Goal: Task Accomplishment & Management: Use online tool/utility

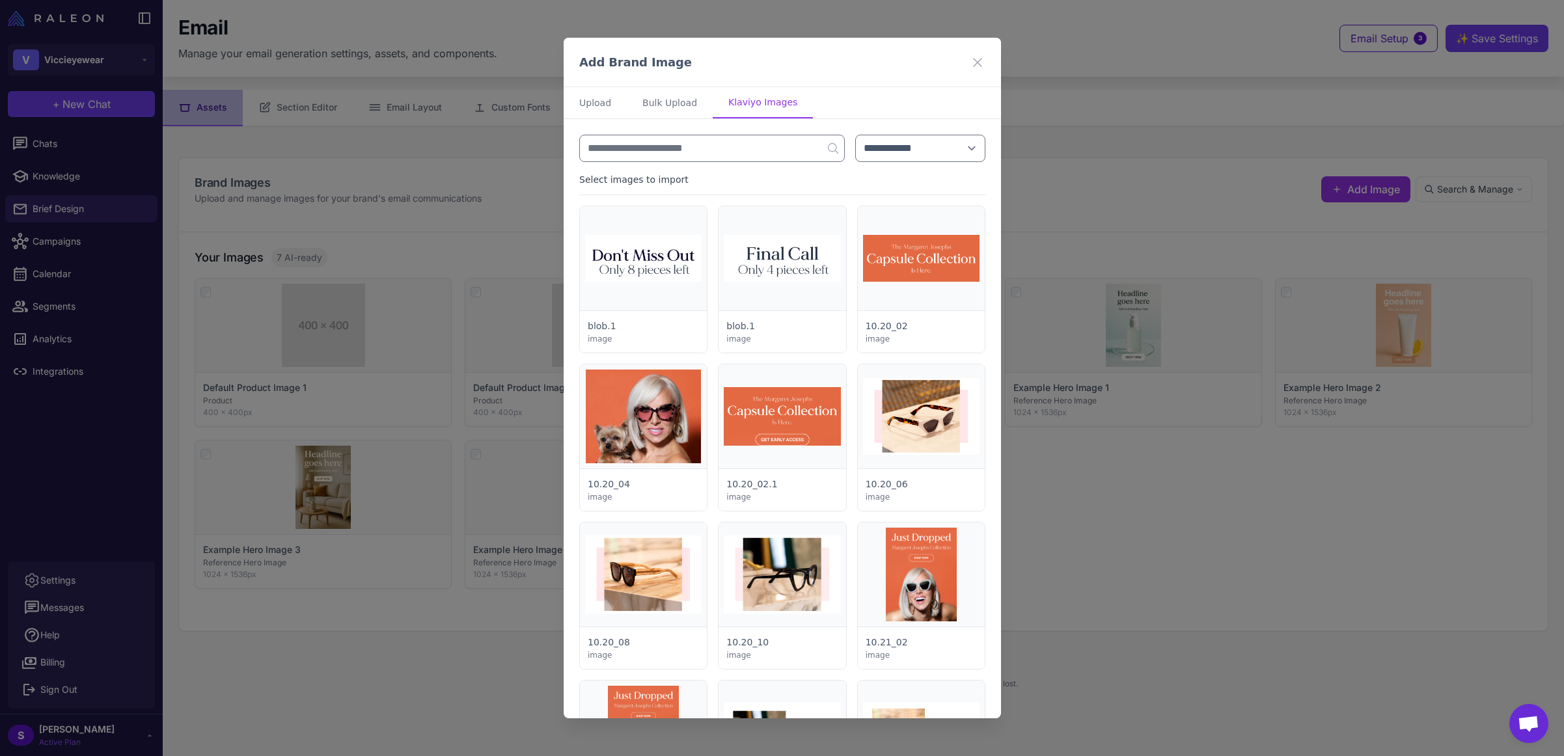
select select "***"
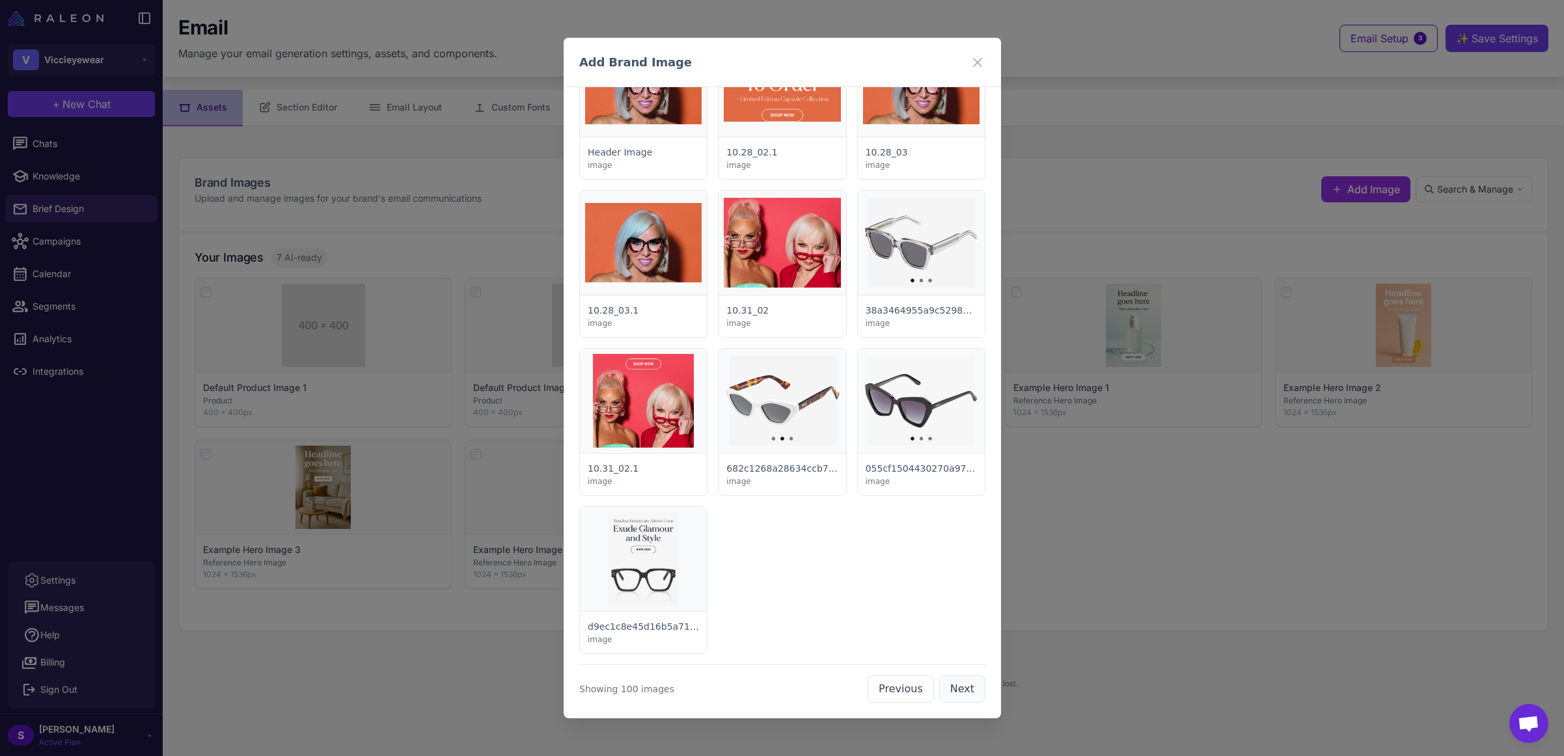
click at [958, 690] on button "Next" at bounding box center [961, 688] width 46 height 27
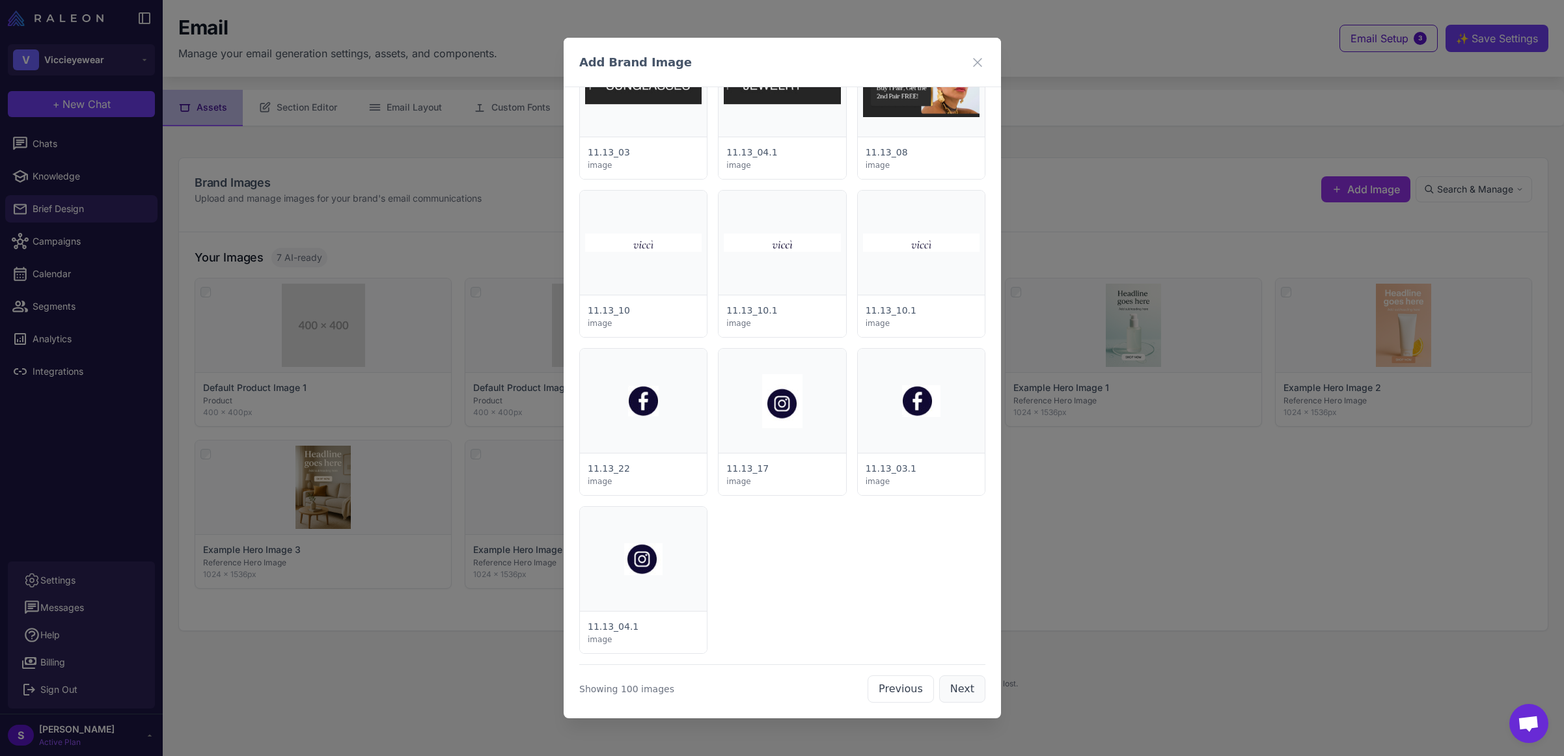
click at [958, 690] on button "Next" at bounding box center [961, 688] width 46 height 27
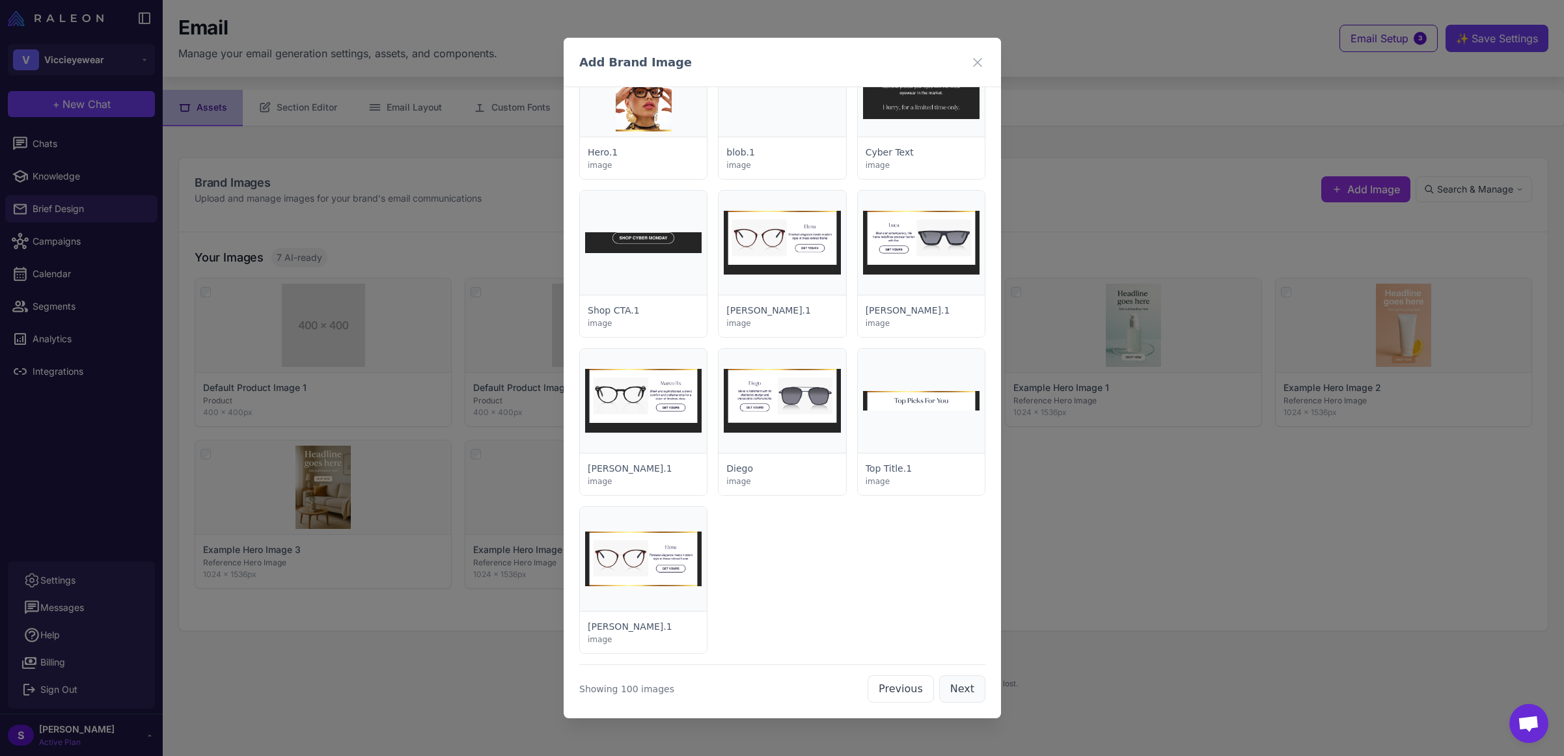
click at [958, 690] on button "Next" at bounding box center [961, 688] width 46 height 27
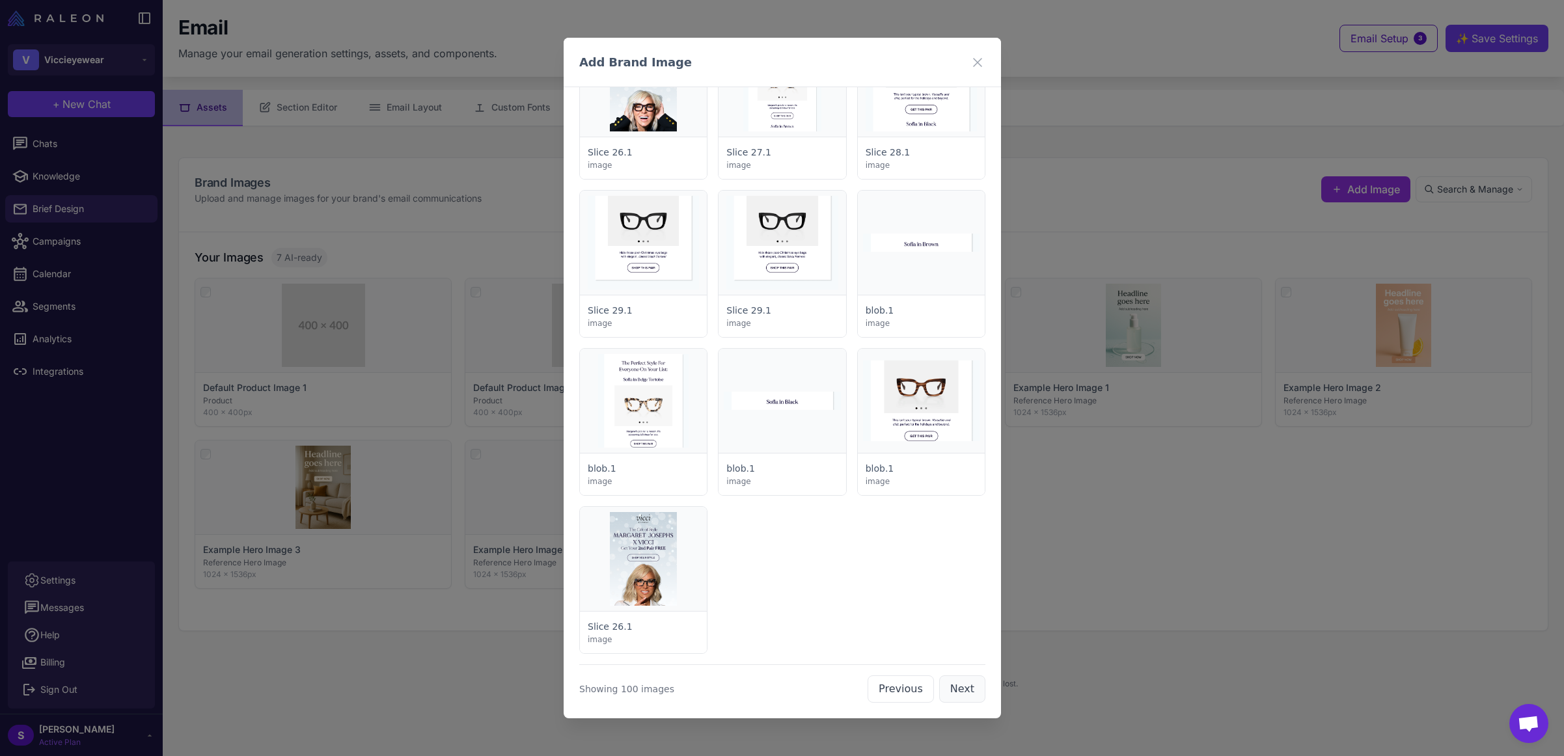
click at [958, 690] on button "Next" at bounding box center [961, 688] width 46 height 27
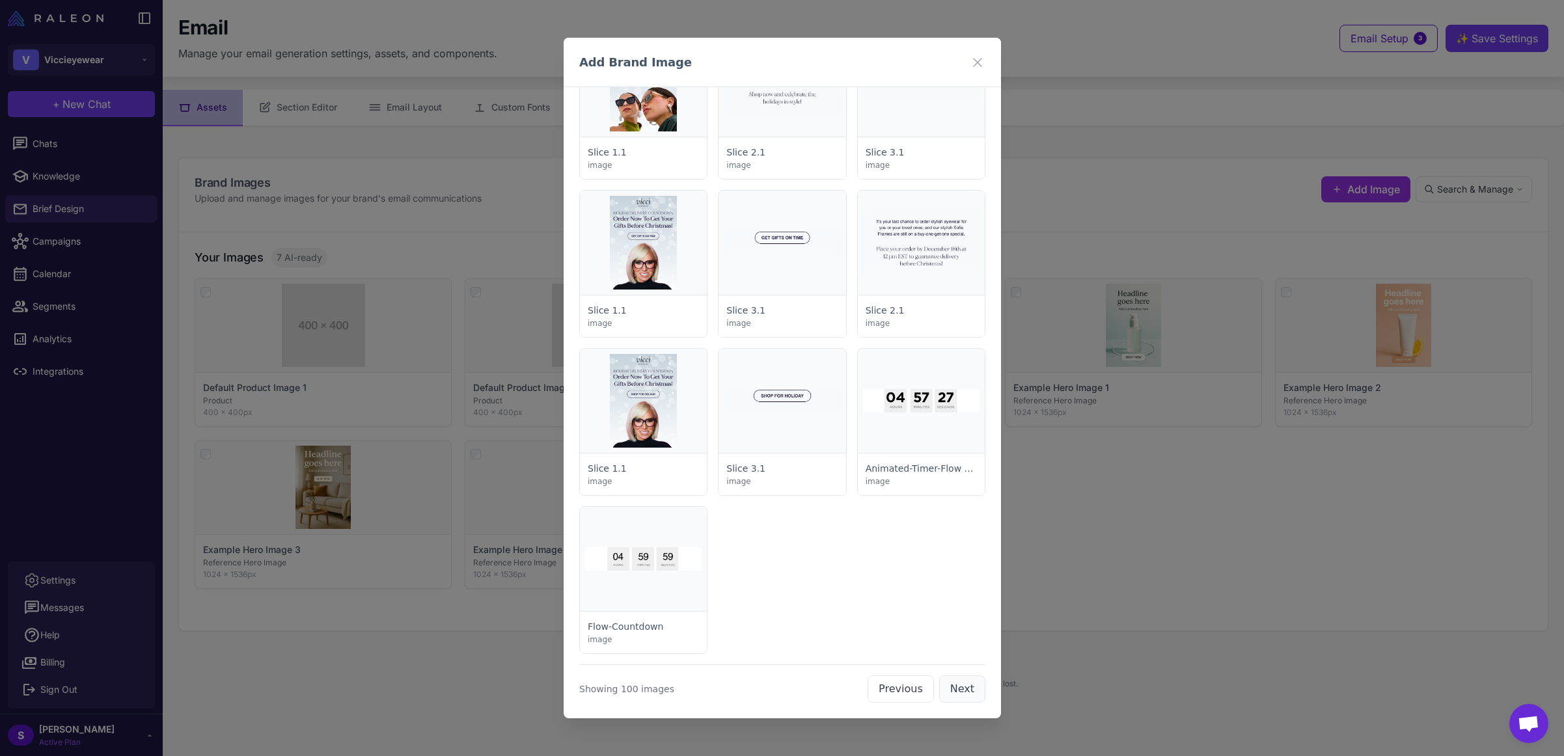
click at [958, 690] on button "Next" at bounding box center [961, 688] width 46 height 27
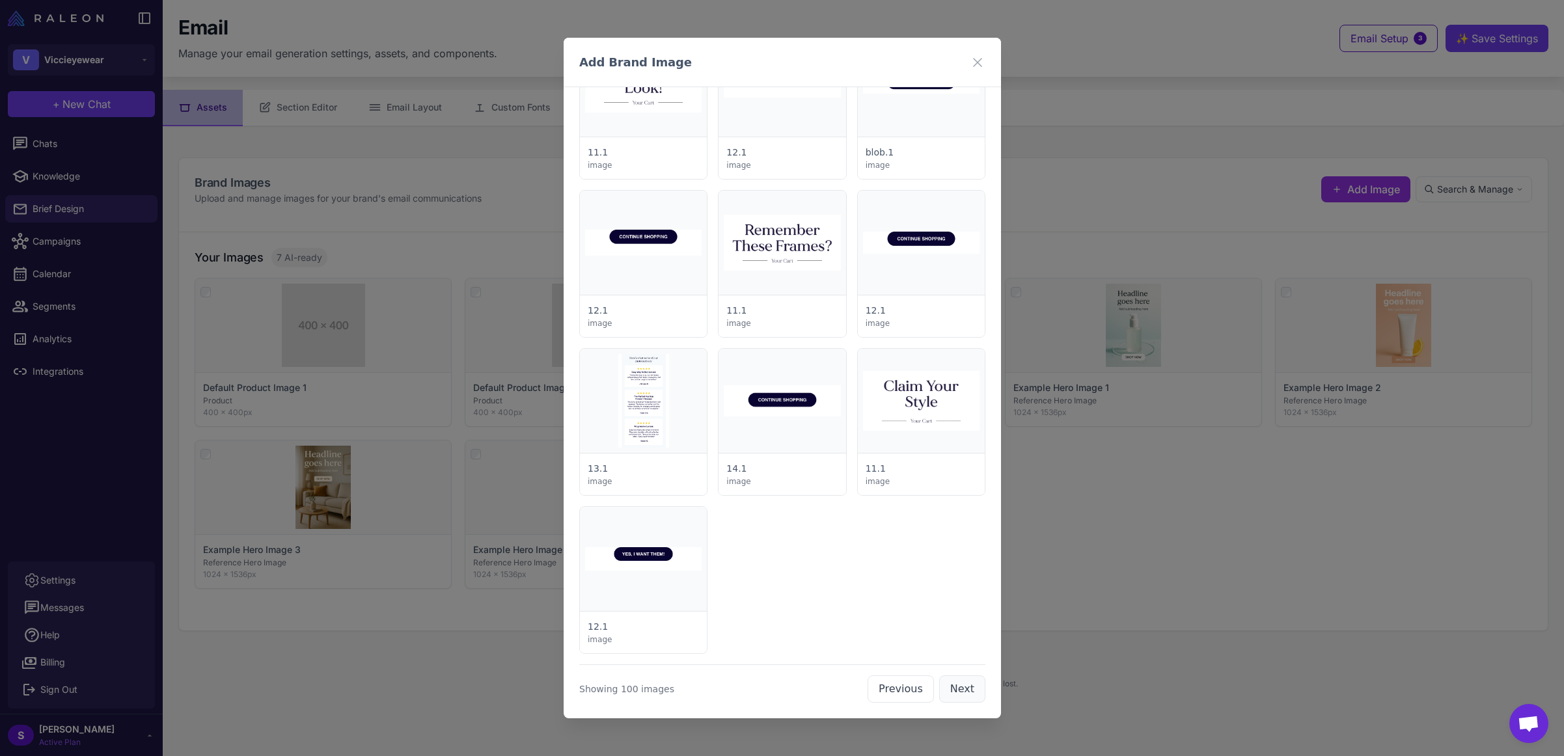
click at [958, 690] on button "Next" at bounding box center [961, 688] width 46 height 27
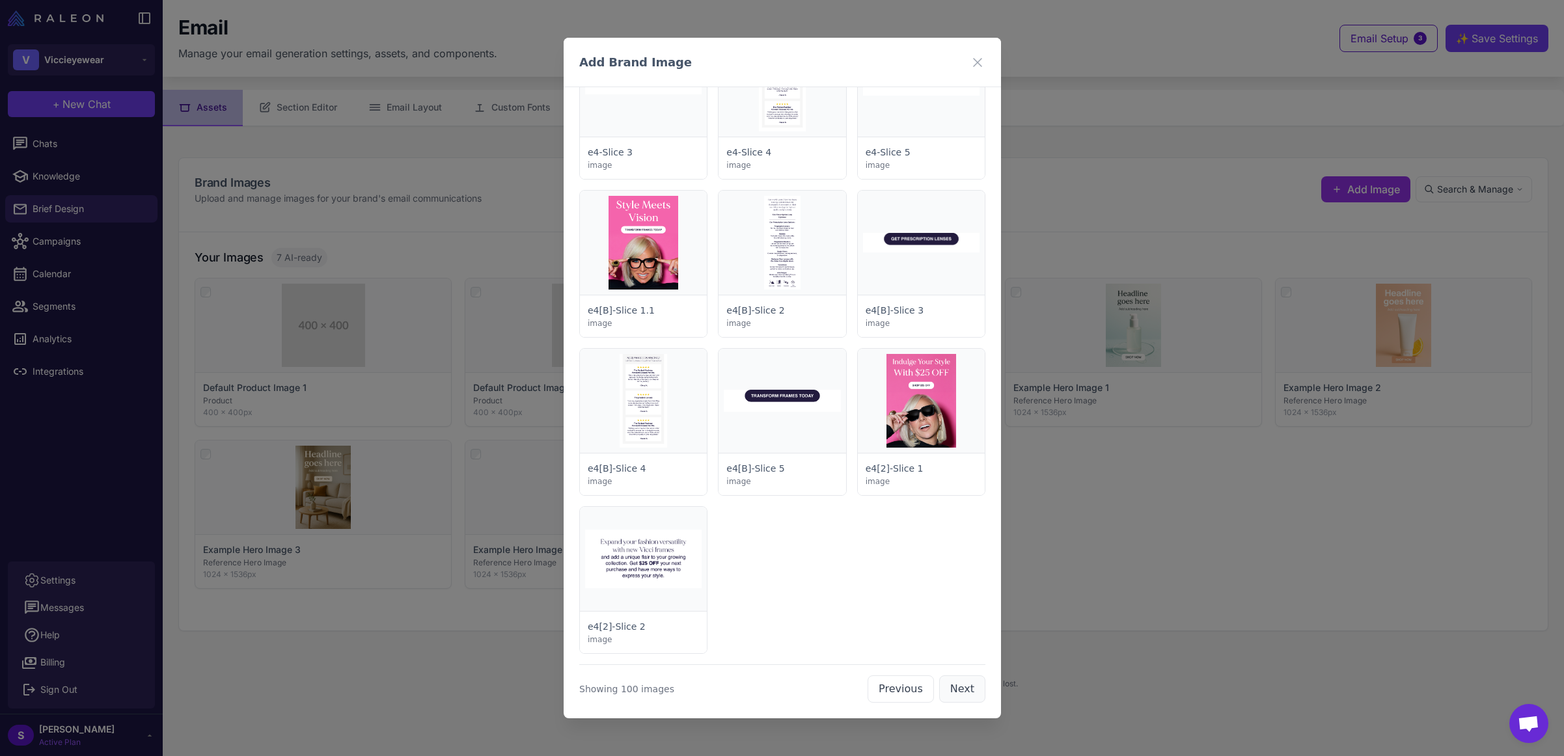
click at [958, 690] on button "Next" at bounding box center [961, 688] width 46 height 27
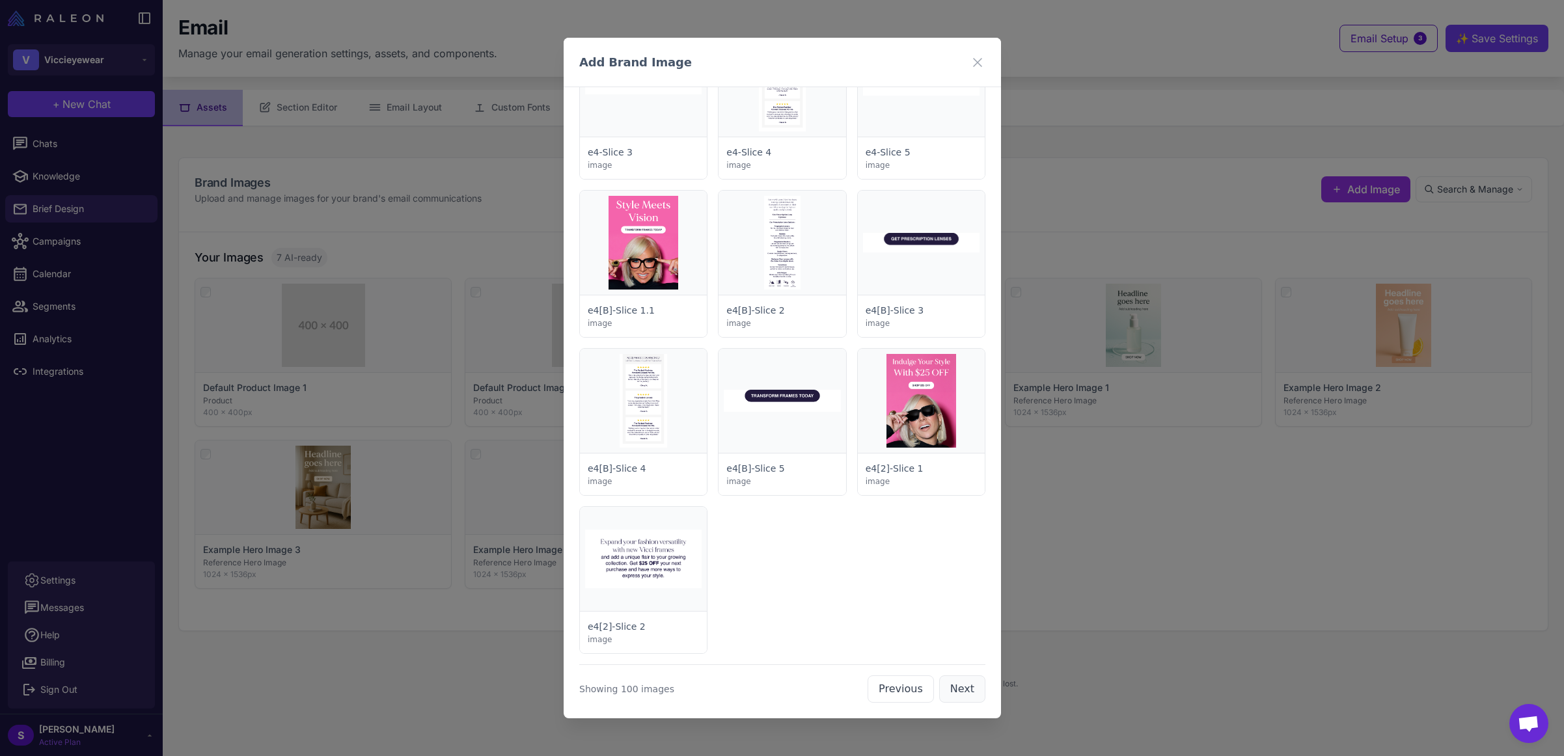
click at [958, 690] on button "Next" at bounding box center [961, 688] width 46 height 27
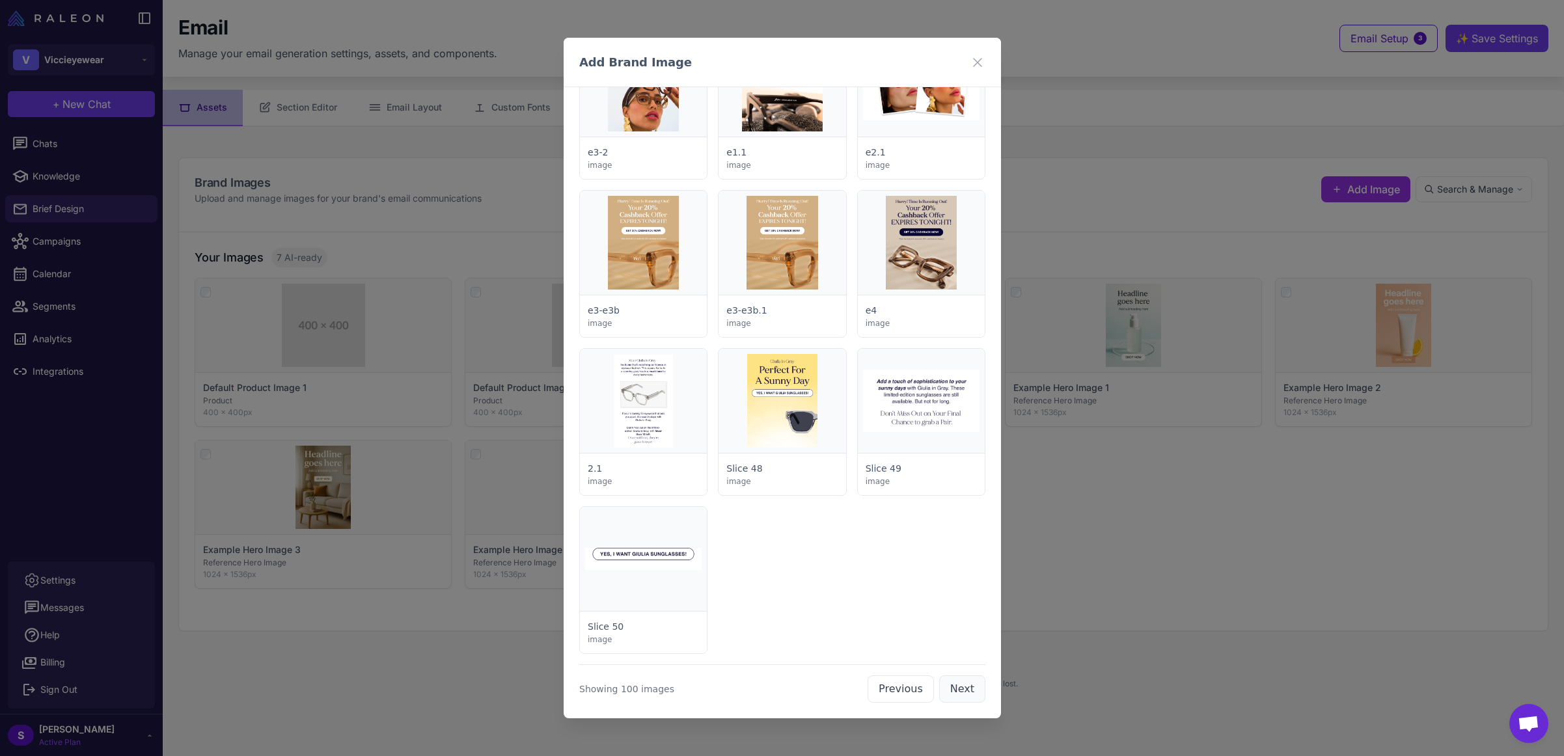
click at [958, 690] on button "Next" at bounding box center [961, 688] width 46 height 27
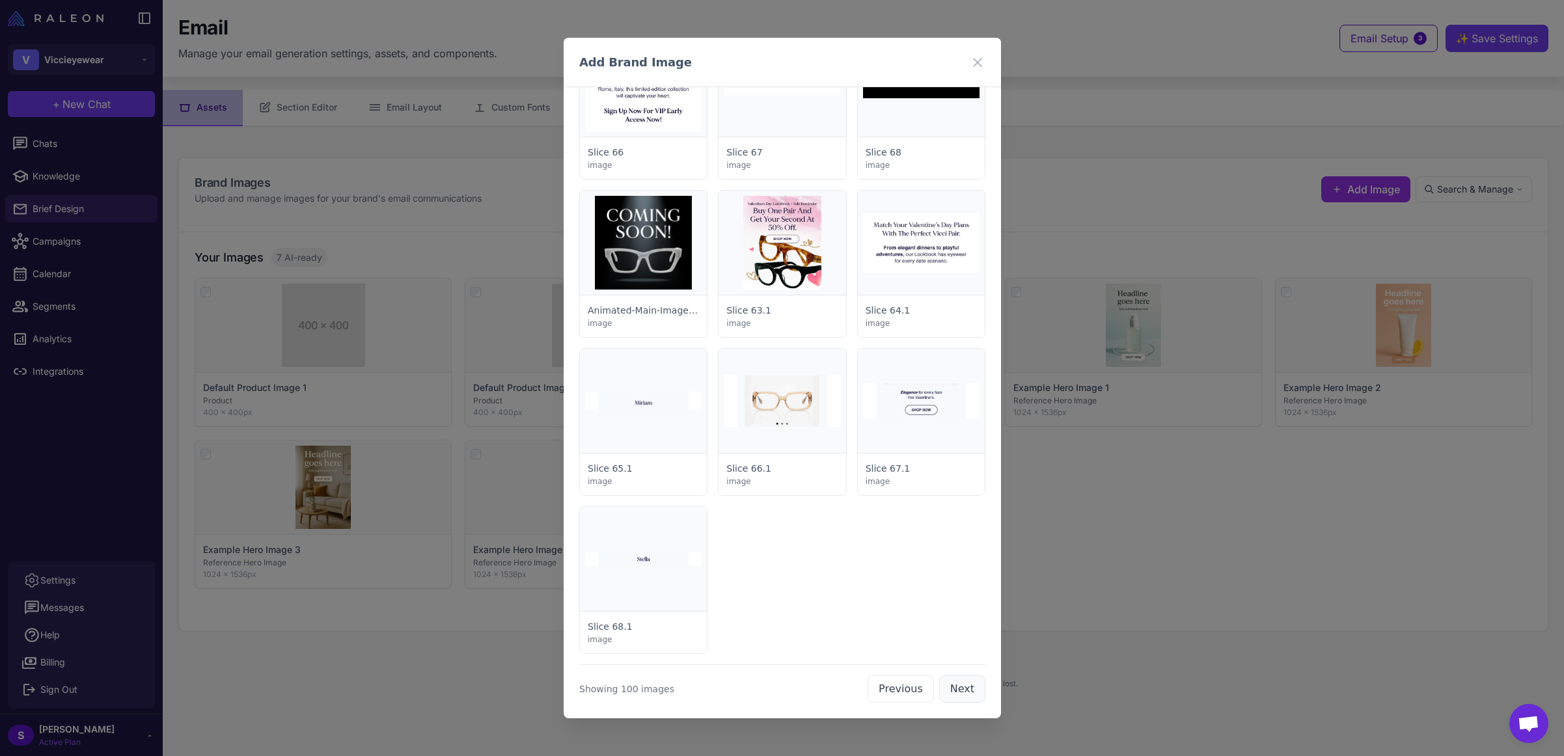
click at [958, 690] on button "Next" at bounding box center [961, 688] width 46 height 27
click at [958, 691] on button "Next" at bounding box center [961, 688] width 46 height 27
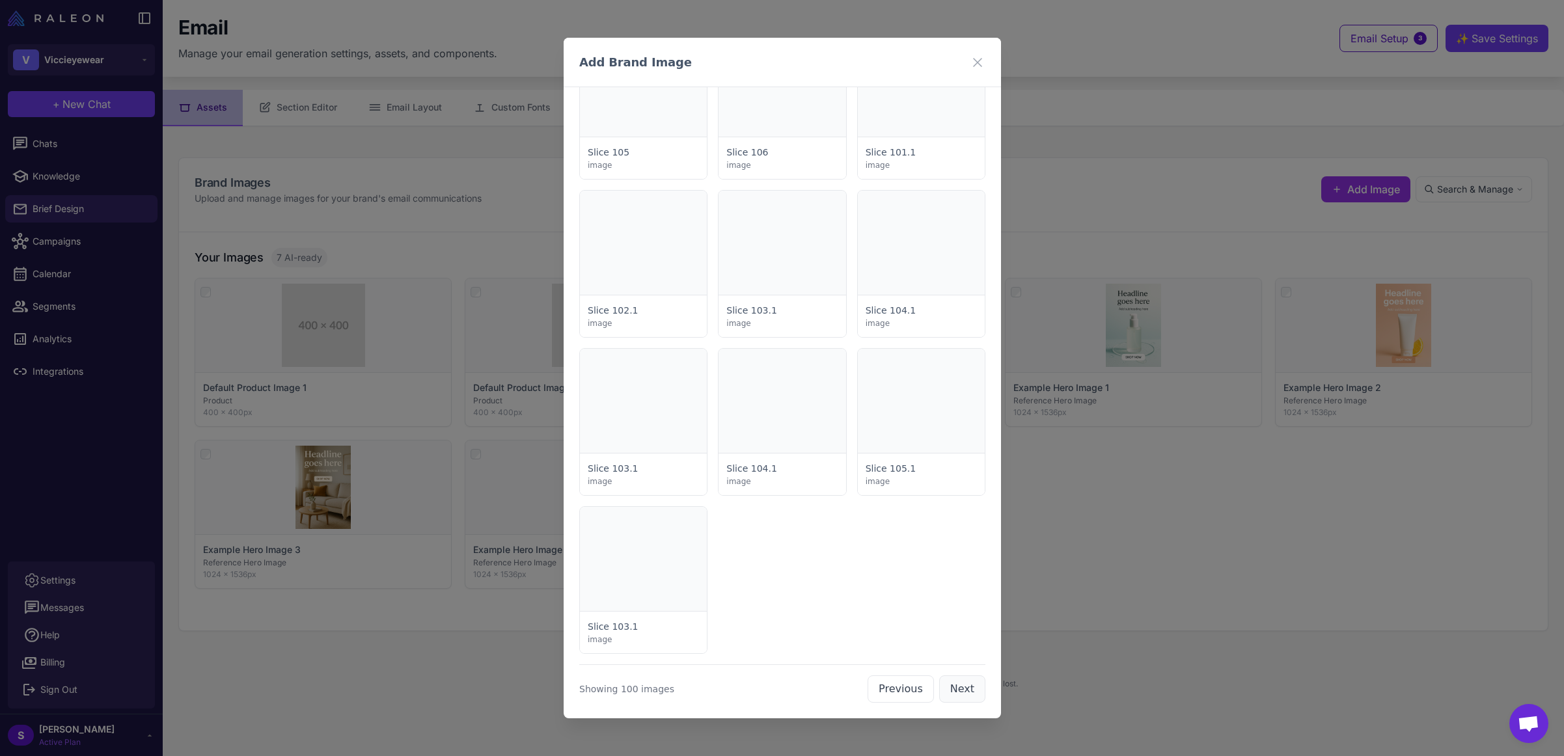
click at [957, 692] on button "Next" at bounding box center [961, 688] width 46 height 27
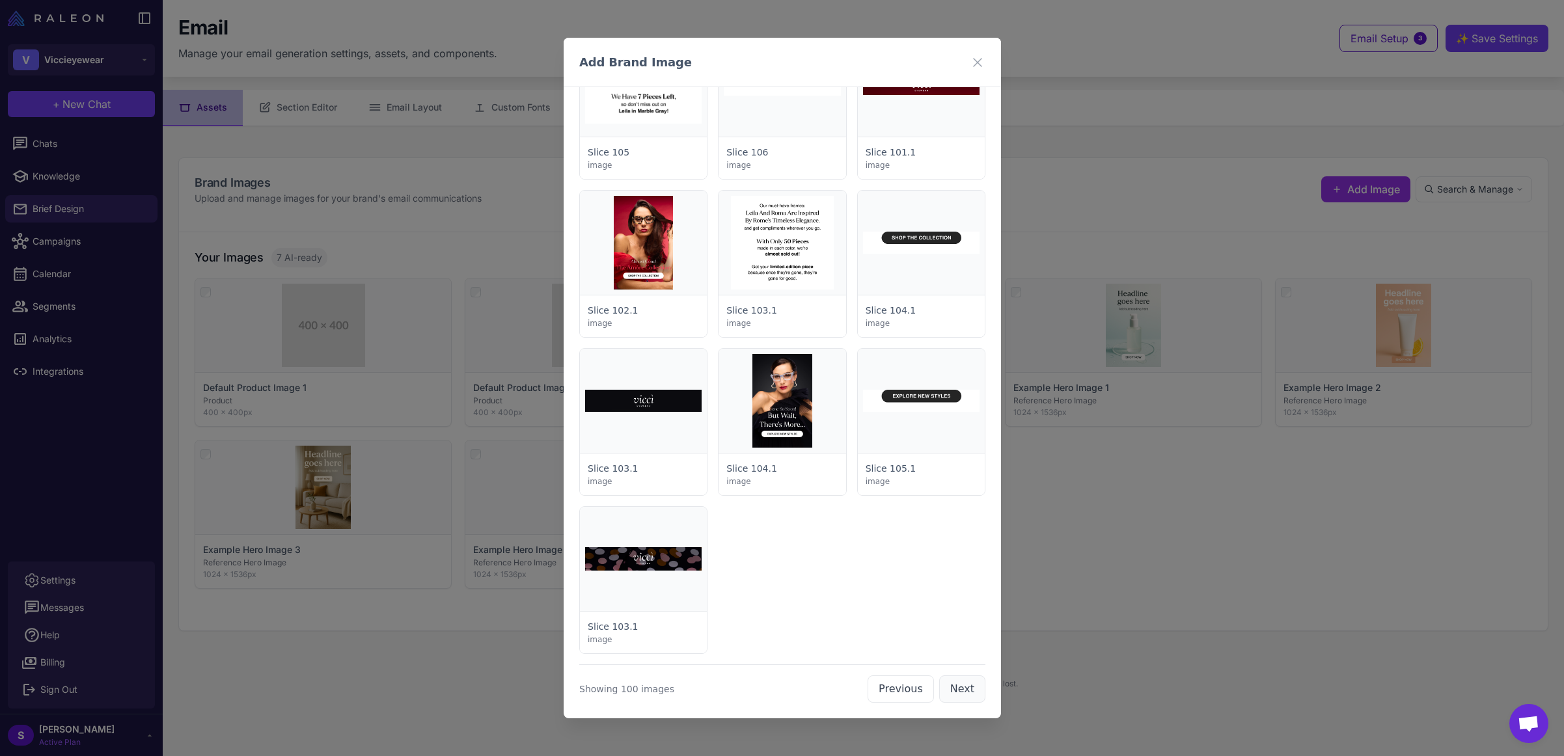
click at [957, 692] on button "Next" at bounding box center [961, 688] width 46 height 27
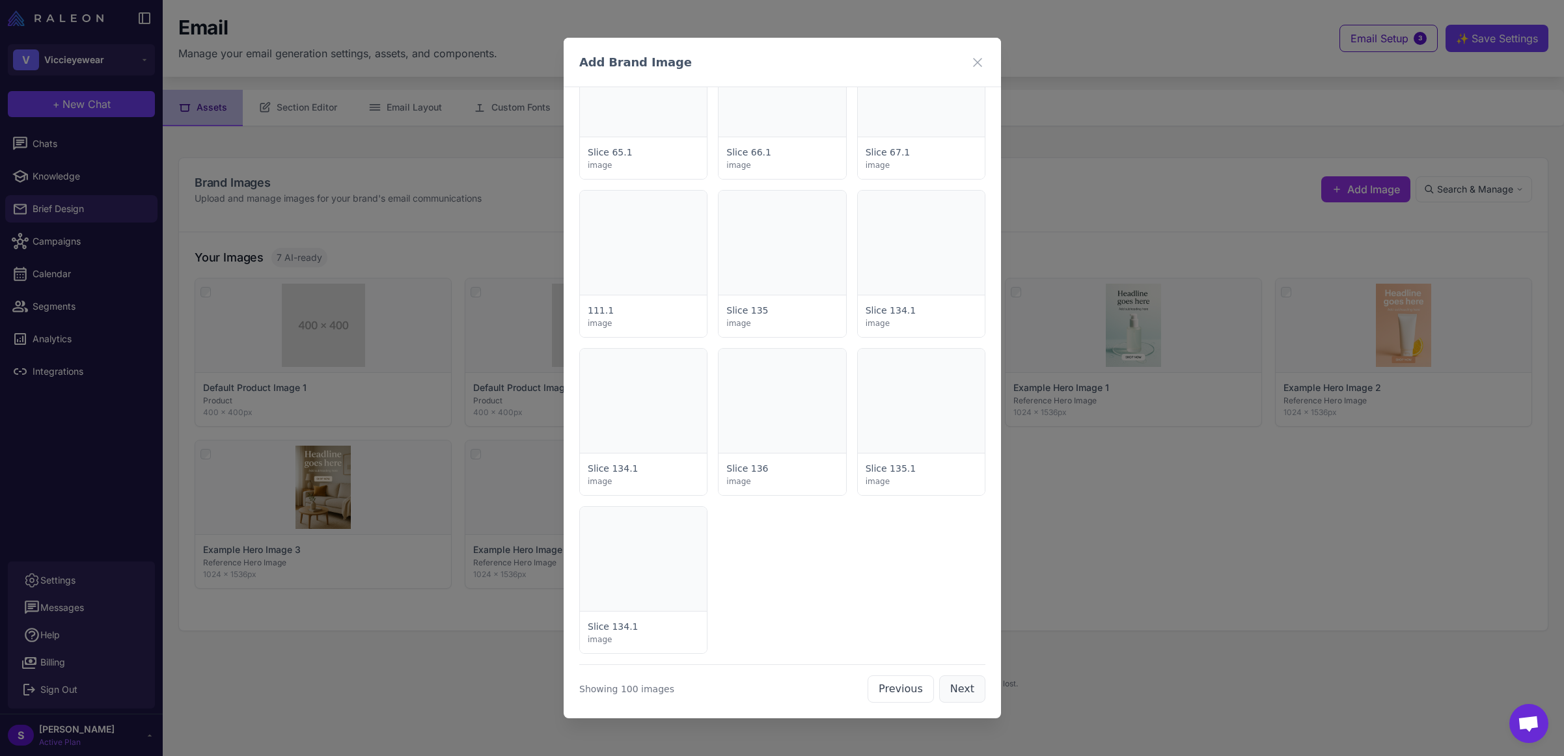
scroll to position [4917, 0]
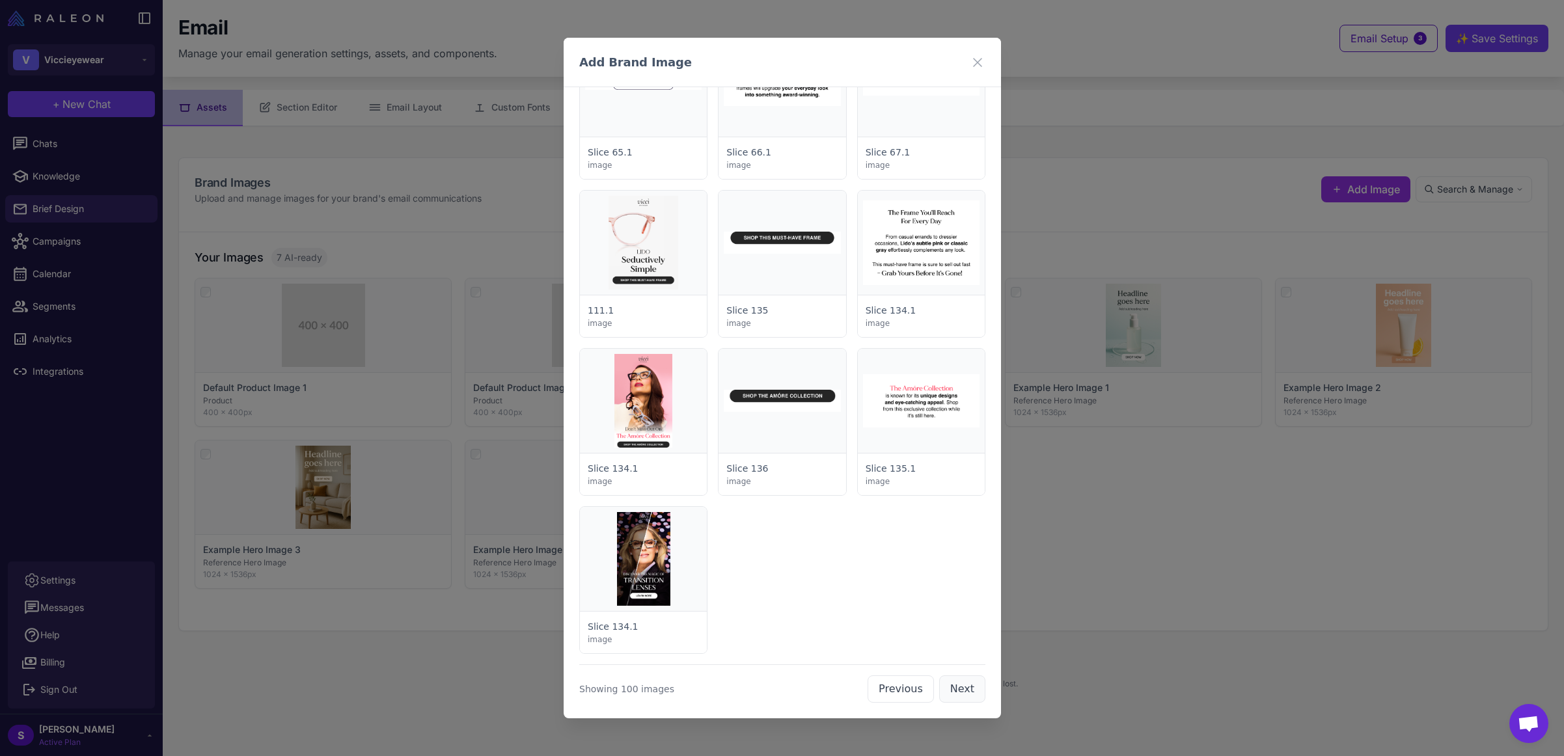
click at [950, 693] on button "Next" at bounding box center [961, 688] width 46 height 27
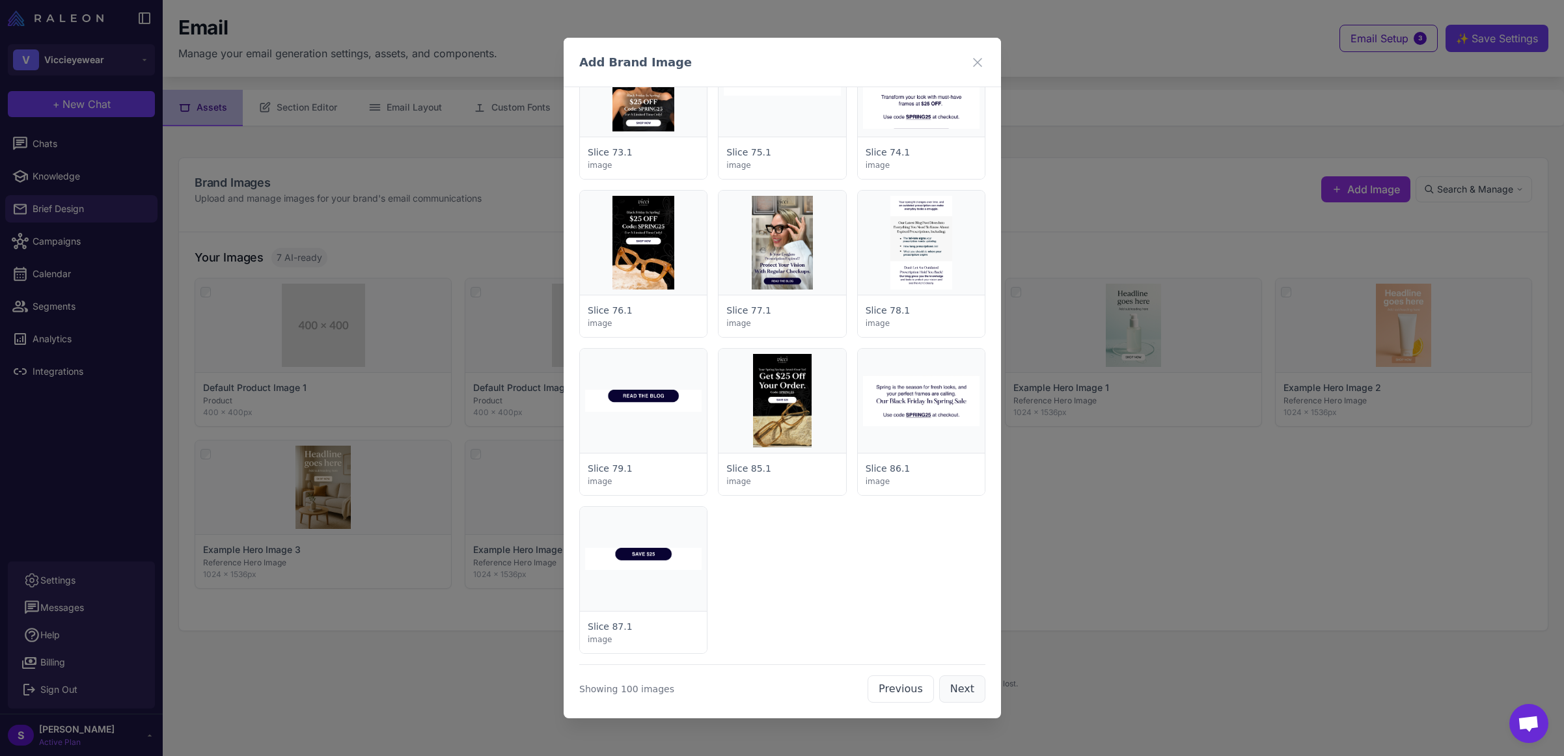
click at [950, 693] on button "Next" at bounding box center [961, 688] width 46 height 27
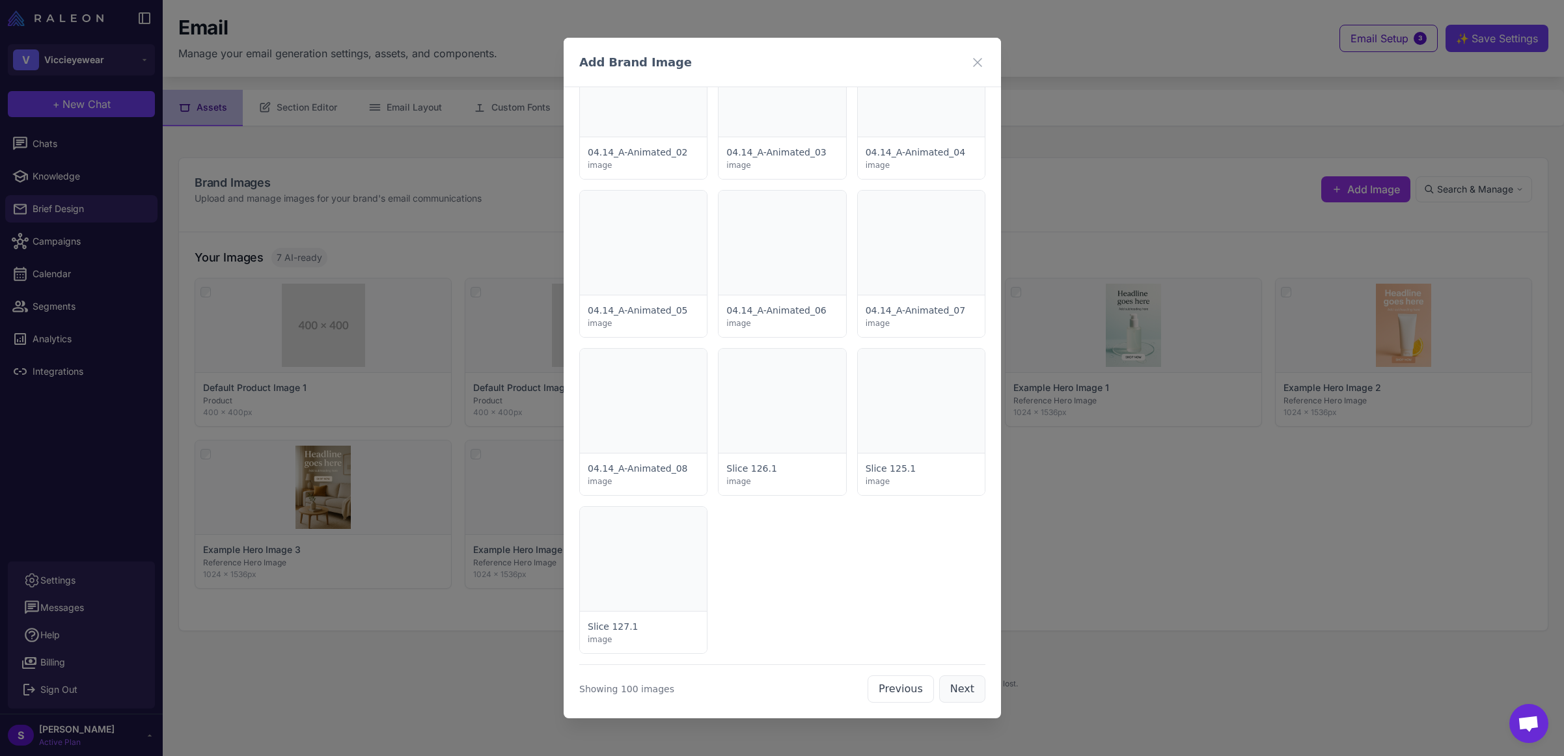
click at [949, 694] on button "Next" at bounding box center [961, 688] width 46 height 27
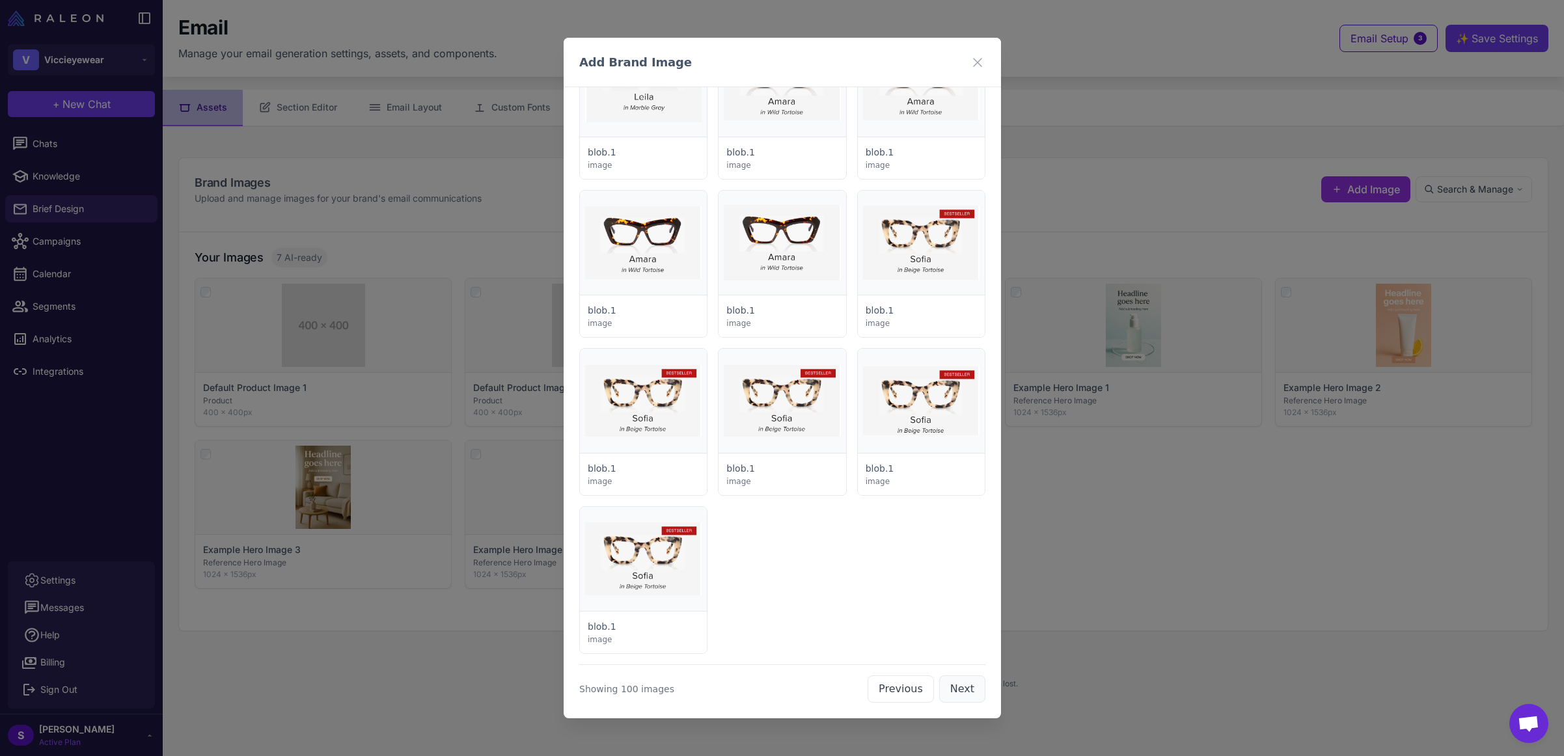
click at [948, 679] on button "Next" at bounding box center [961, 688] width 46 height 27
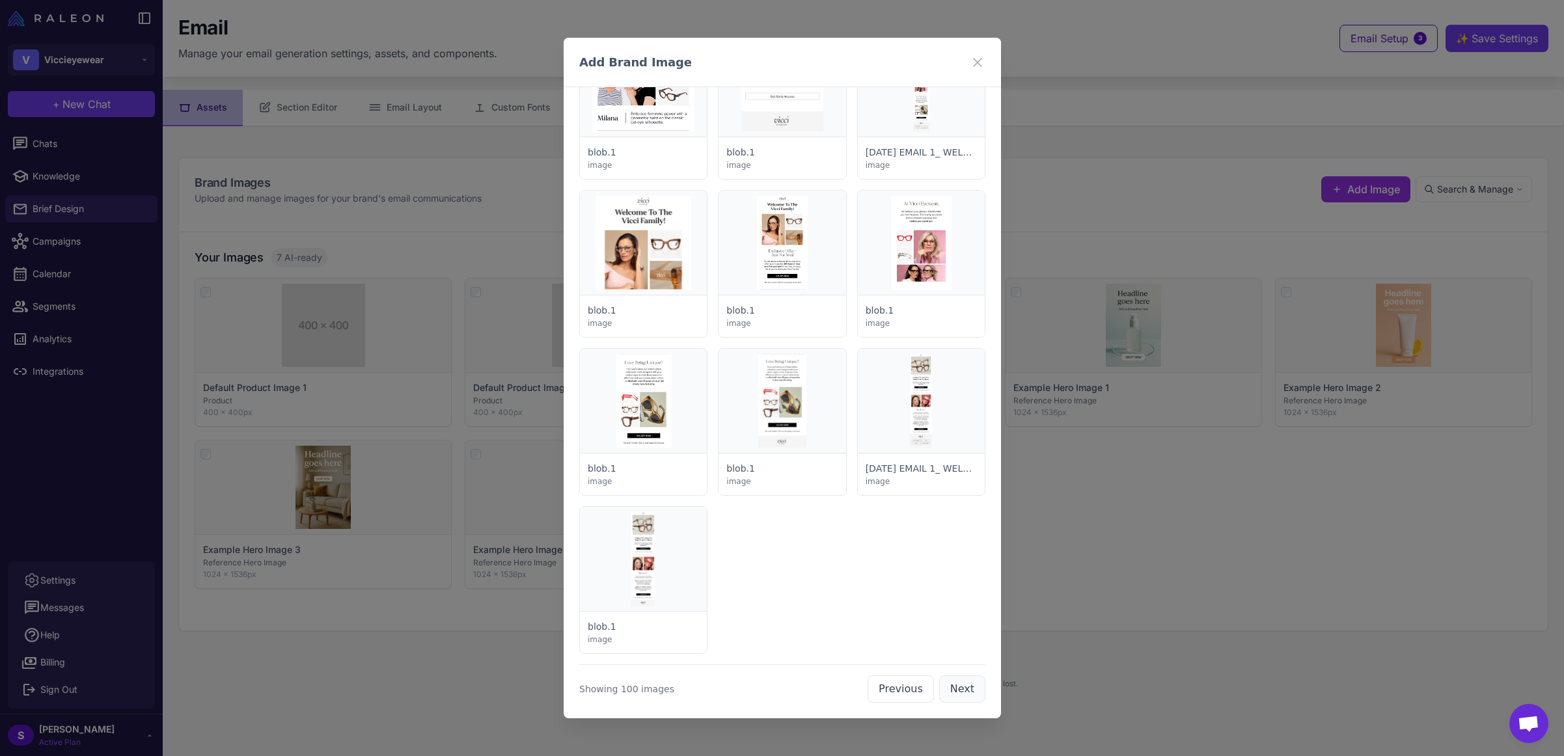
click at [950, 694] on button "Next" at bounding box center [961, 688] width 46 height 27
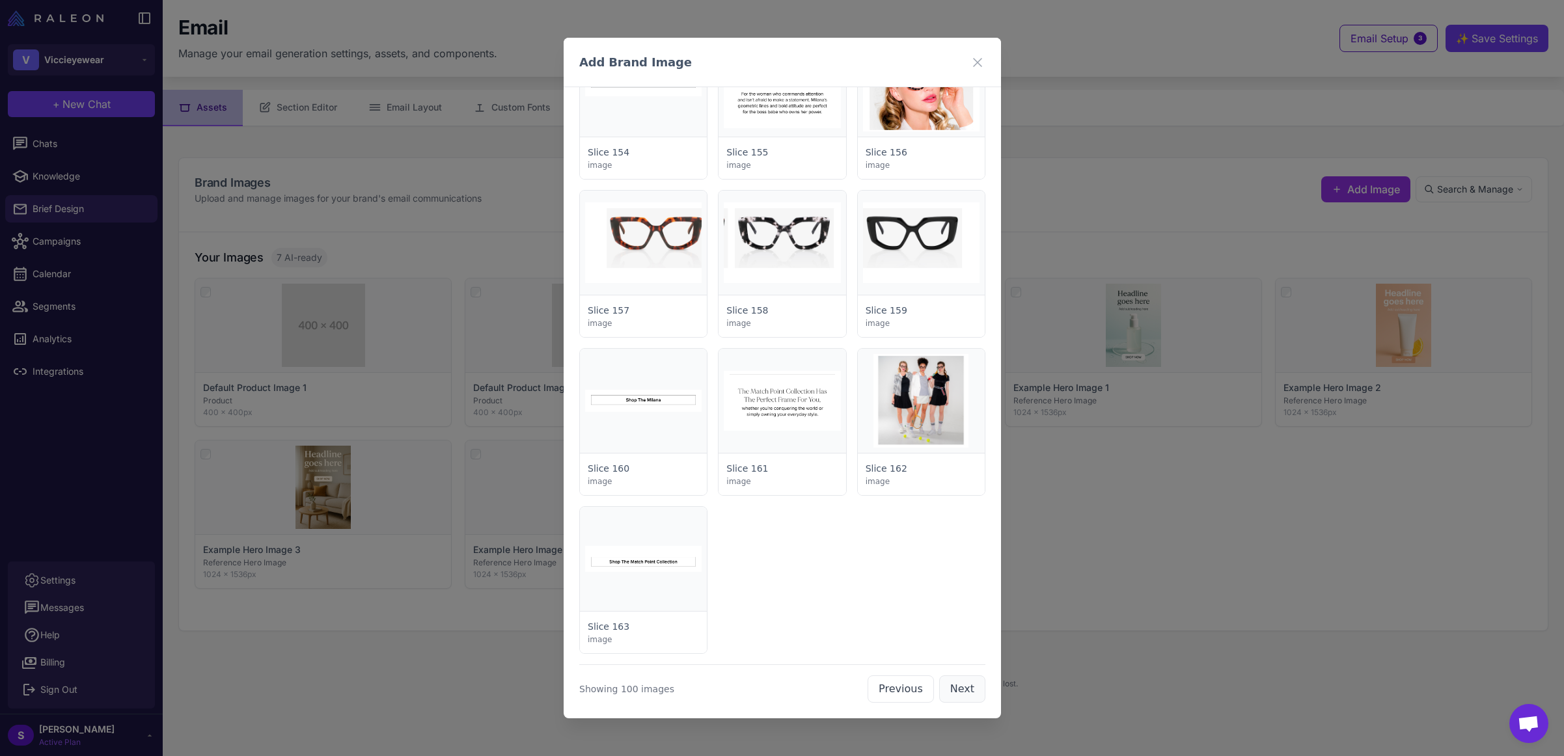
click at [950, 693] on button "Next" at bounding box center [961, 688] width 46 height 27
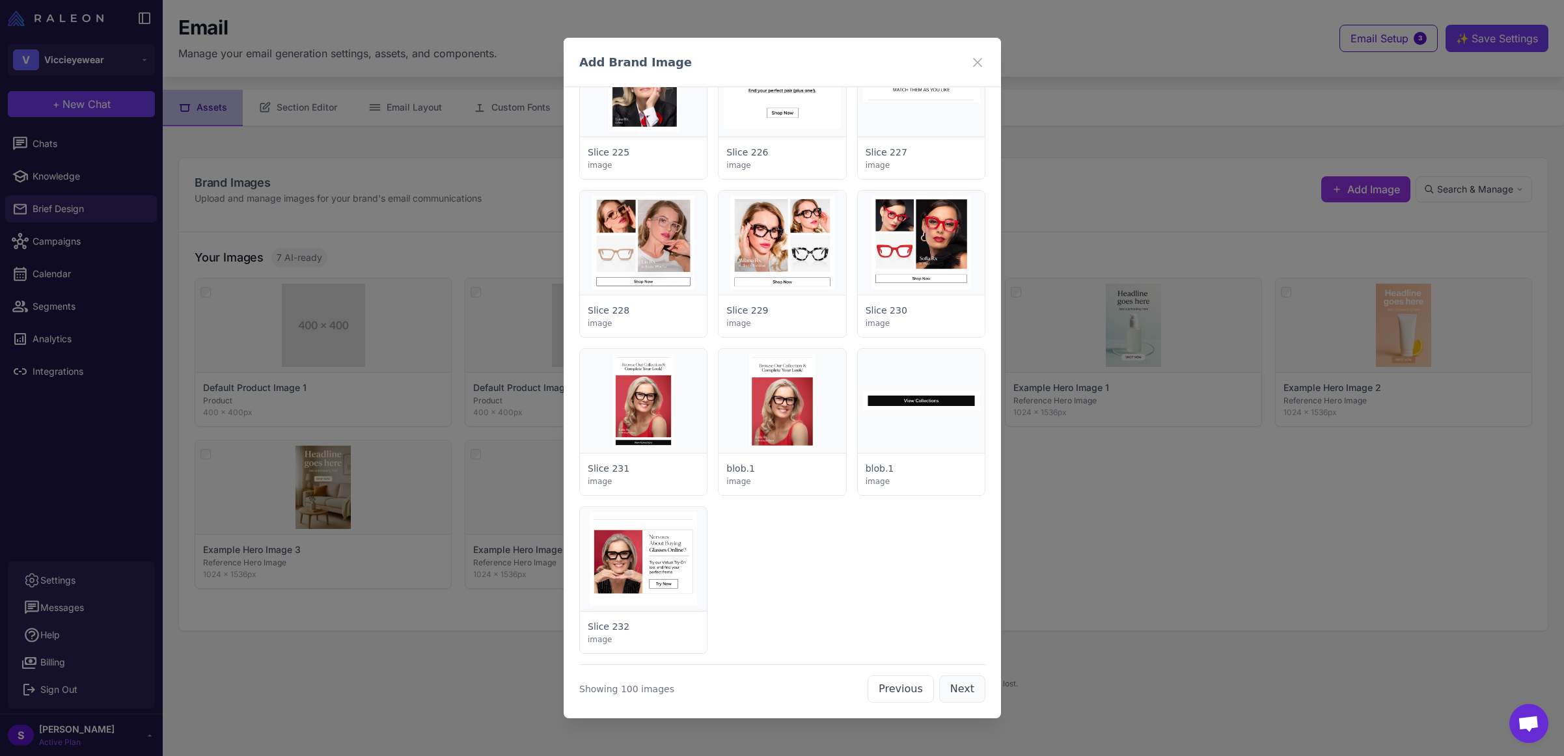
click at [951, 692] on button "Next" at bounding box center [961, 688] width 46 height 27
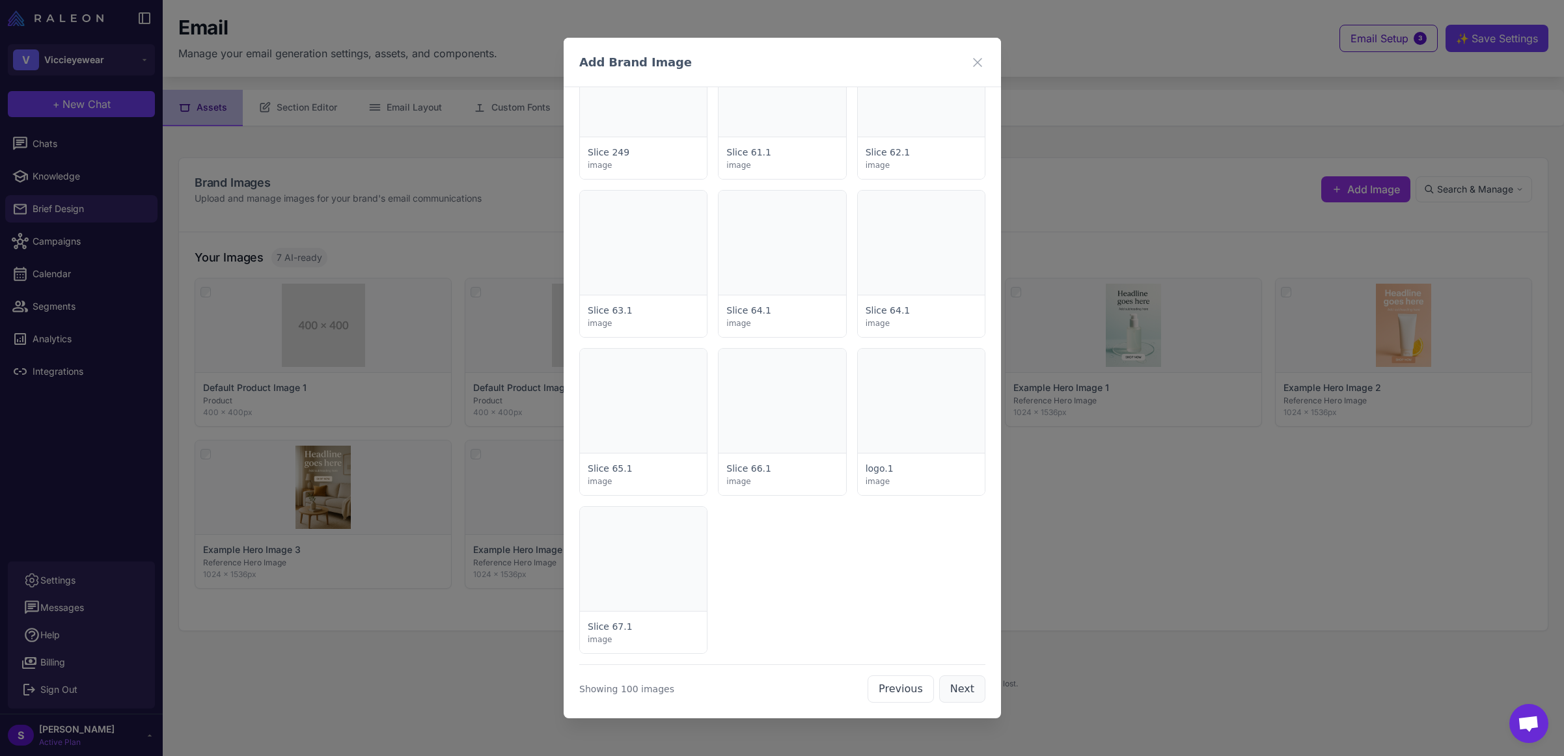
click at [951, 692] on button "Next" at bounding box center [961, 688] width 46 height 27
